Goal: Information Seeking & Learning: Understand process/instructions

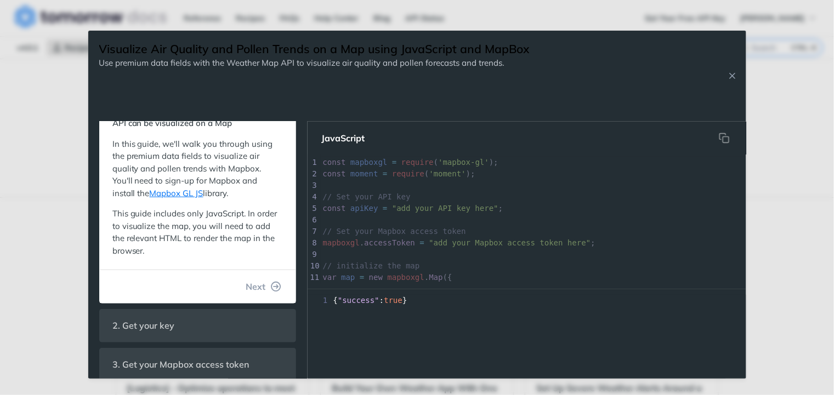
scroll to position [135, 0]
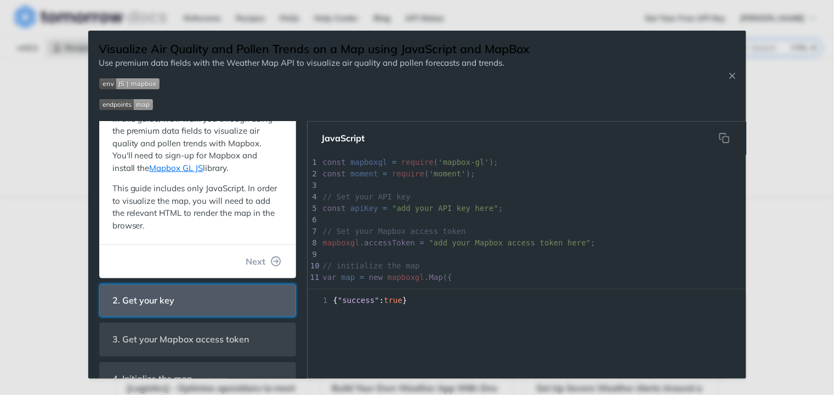
click at [191, 300] on header "2. Get your key" at bounding box center [198, 301] width 196 height 32
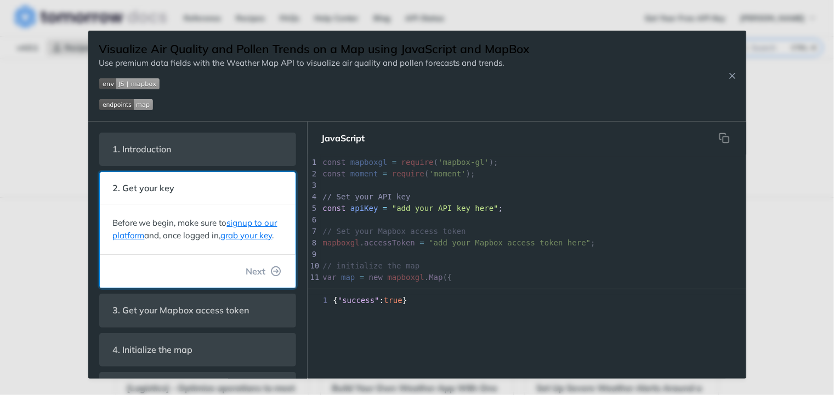
scroll to position [75, 0]
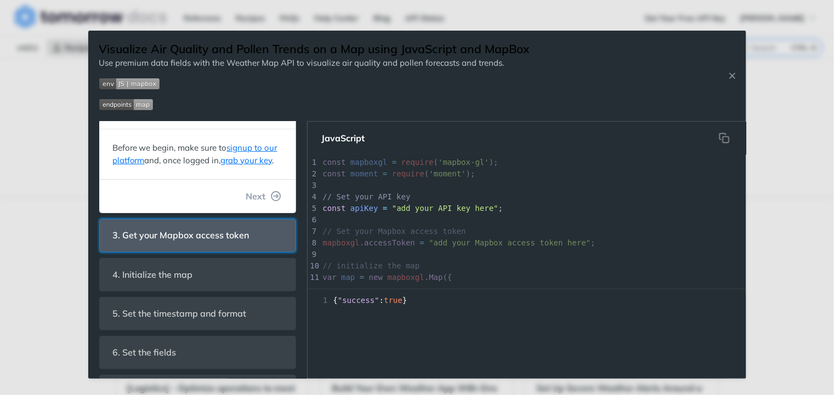
click at [240, 246] on span "3. Get your Mapbox access token" at bounding box center [181, 235] width 152 height 21
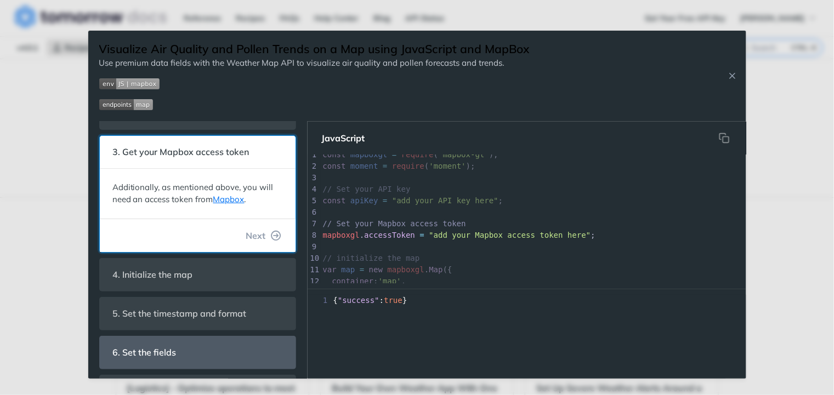
scroll to position [114, 0]
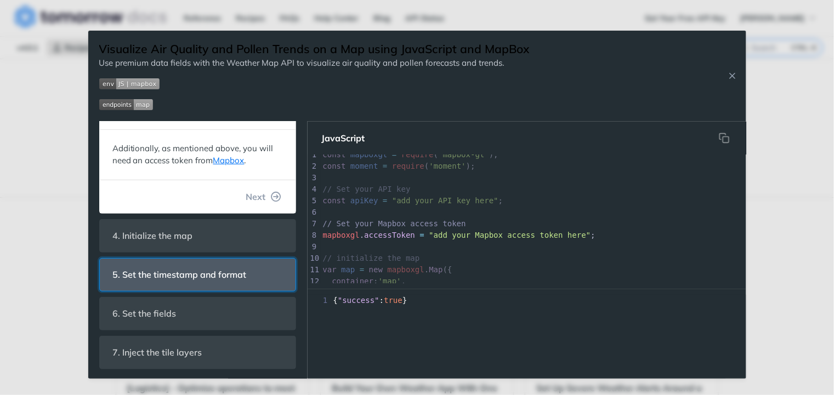
click at [231, 281] on span "5. Set the timestamp and format" at bounding box center [179, 274] width 149 height 21
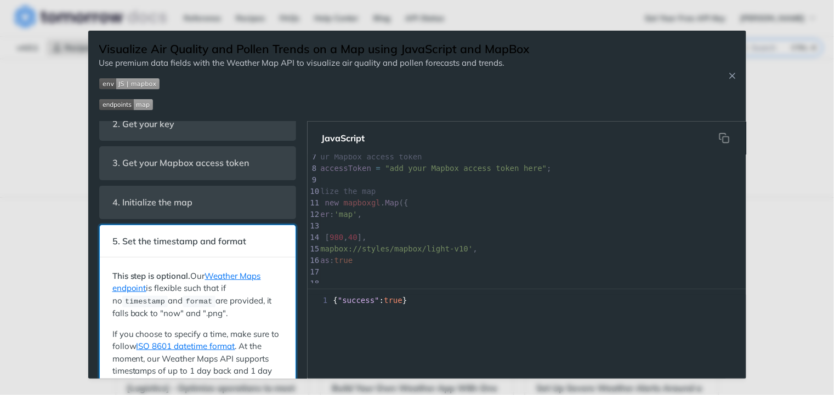
scroll to position [0, 0]
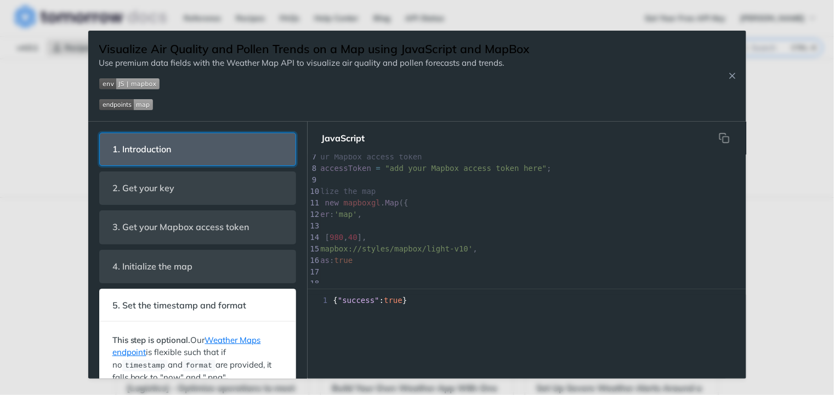
click at [242, 159] on header "1. Introduction" at bounding box center [198, 149] width 196 height 32
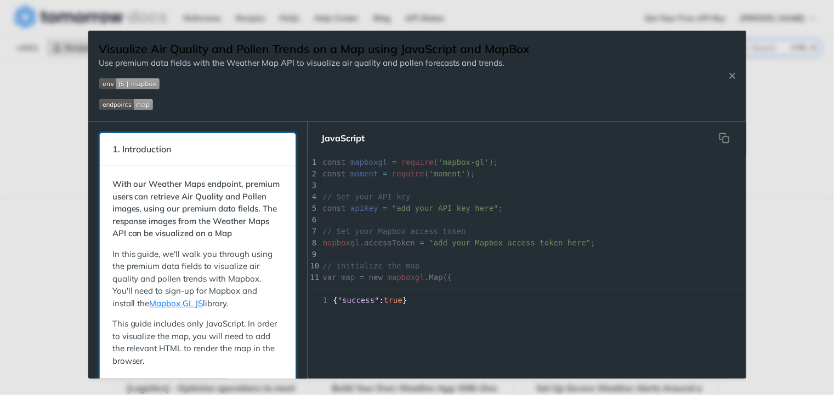
scroll to position [115, 0]
